Goal: Information Seeking & Learning: Learn about a topic

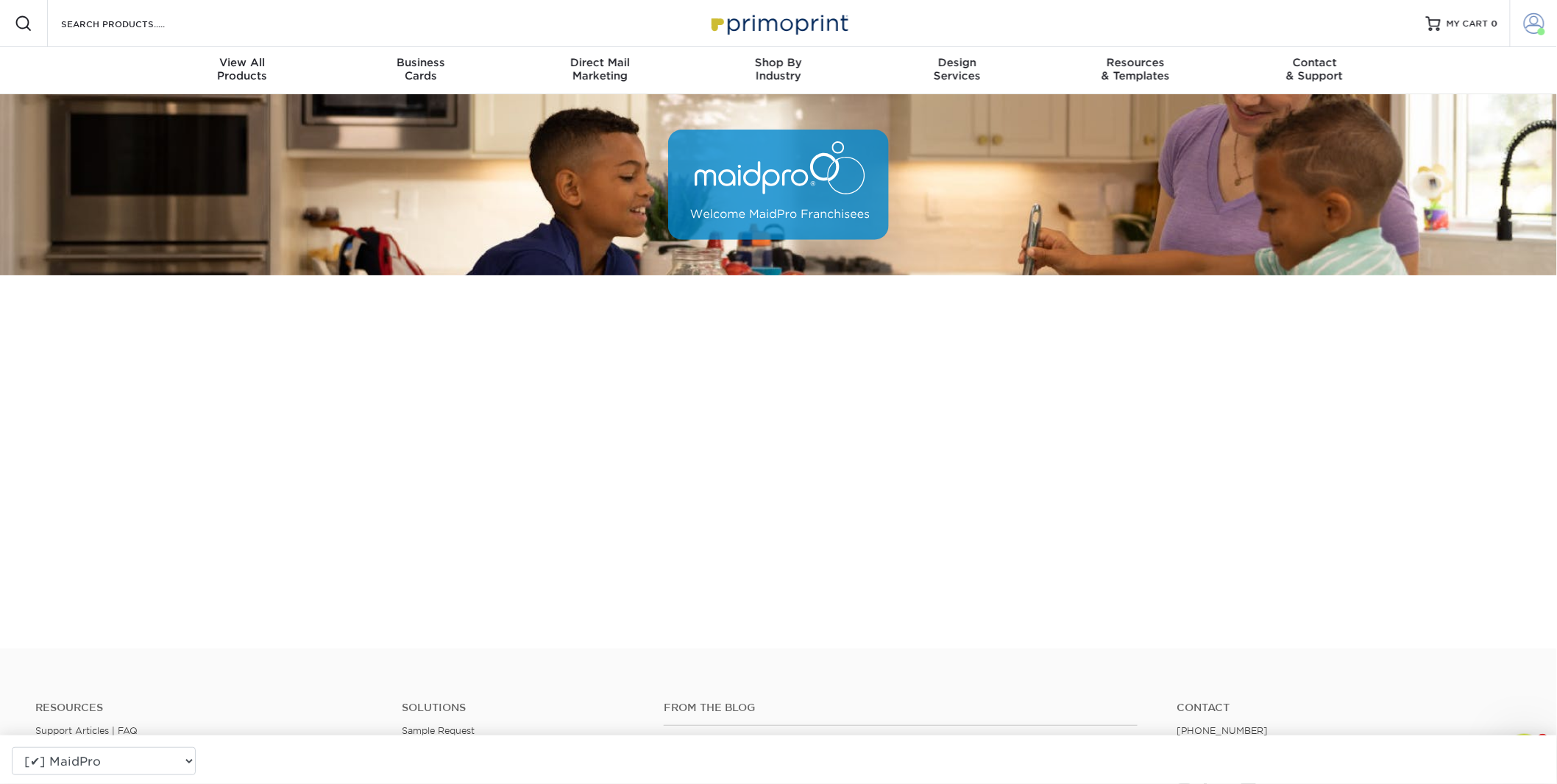
click at [1526, 19] on span at bounding box center [1534, 23] width 20 height 20
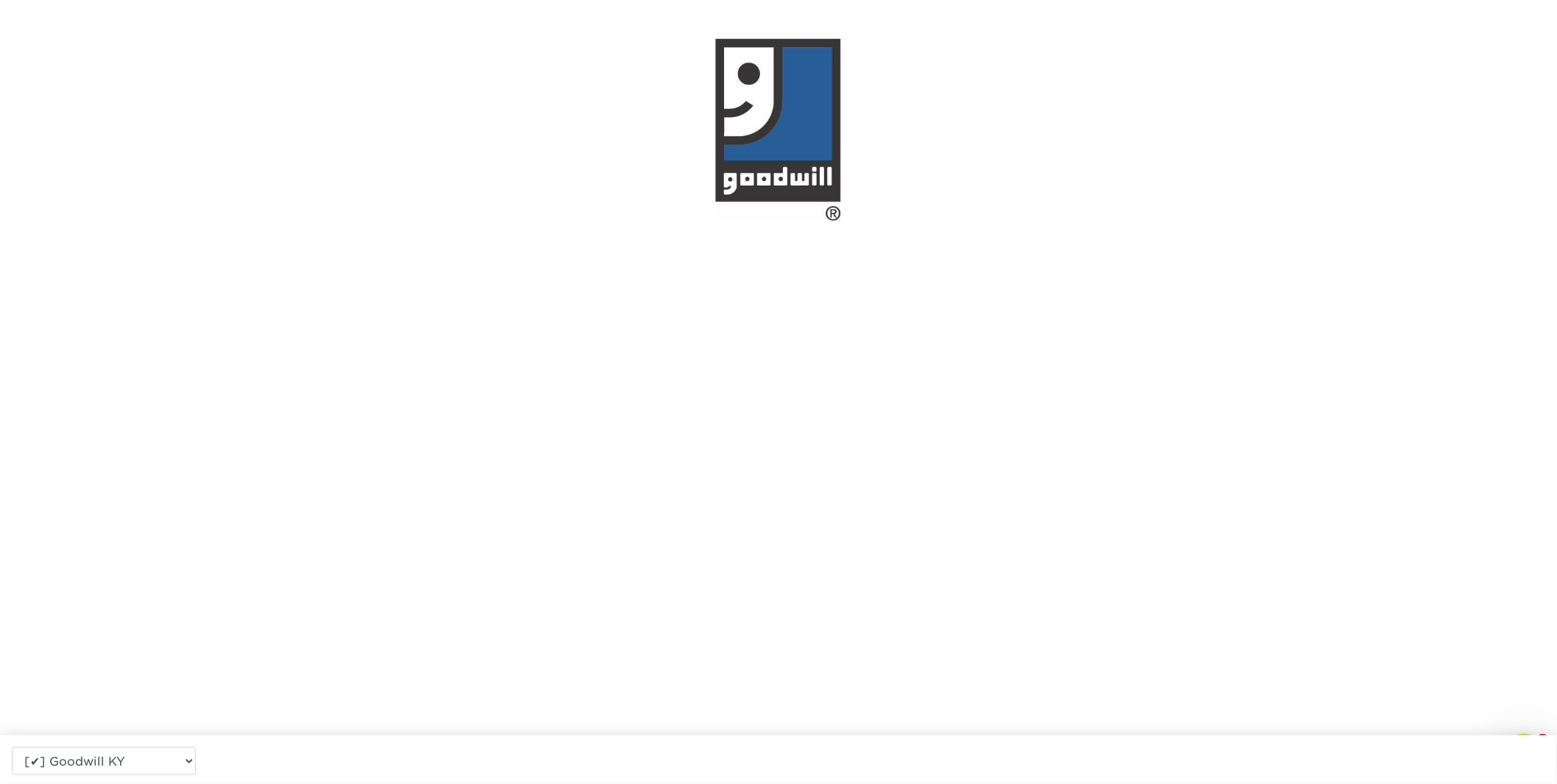
scroll to position [72, 0]
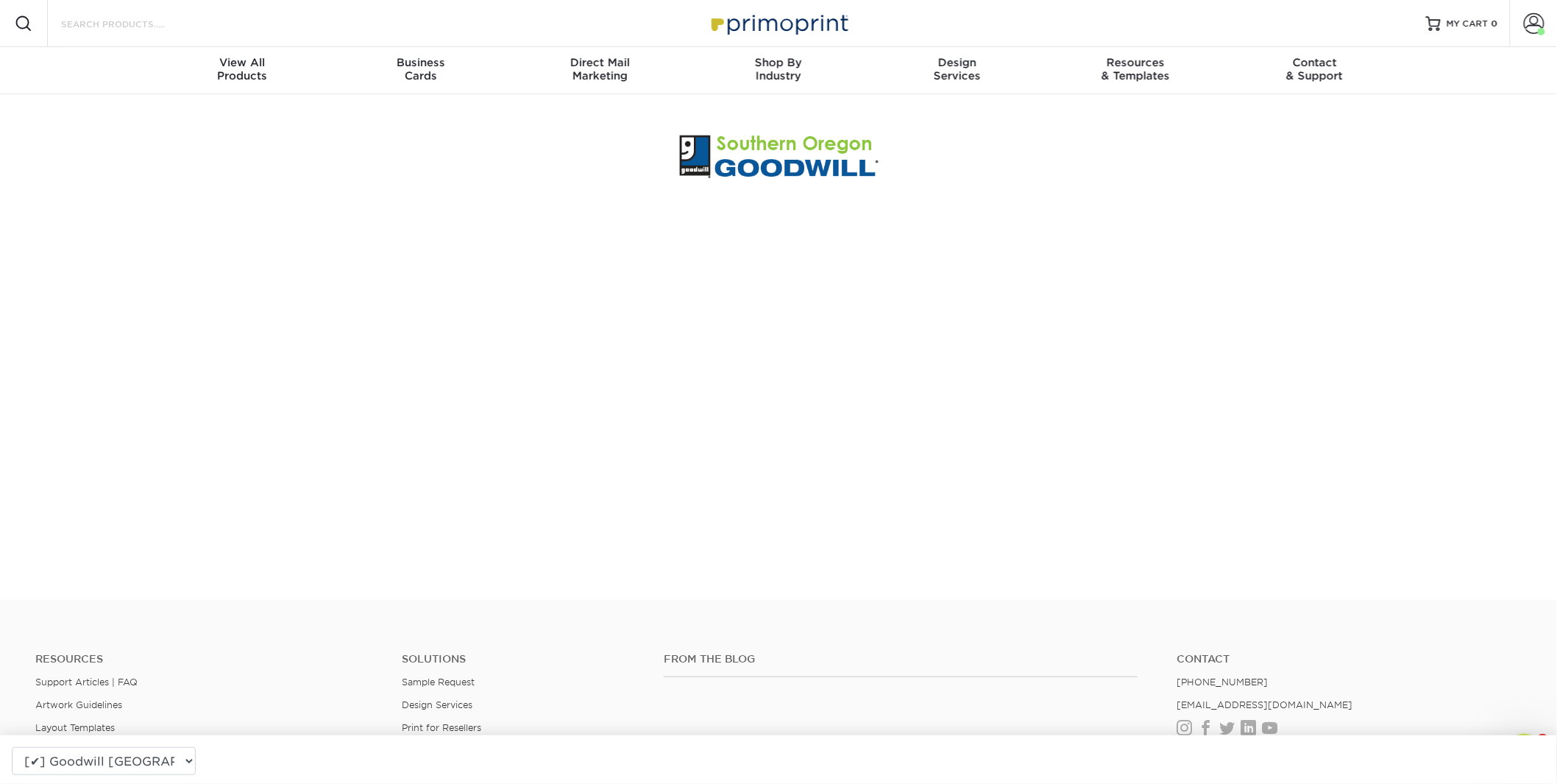
click at [135, 16] on input "Search Products" at bounding box center [131, 23] width 144 height 18
